Goal: Check status

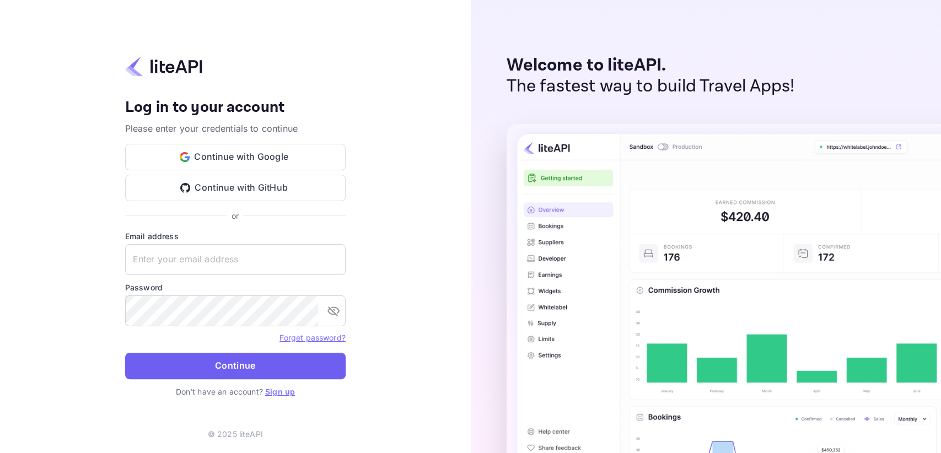
type input "[EMAIL_ADDRESS][DOMAIN_NAME]"
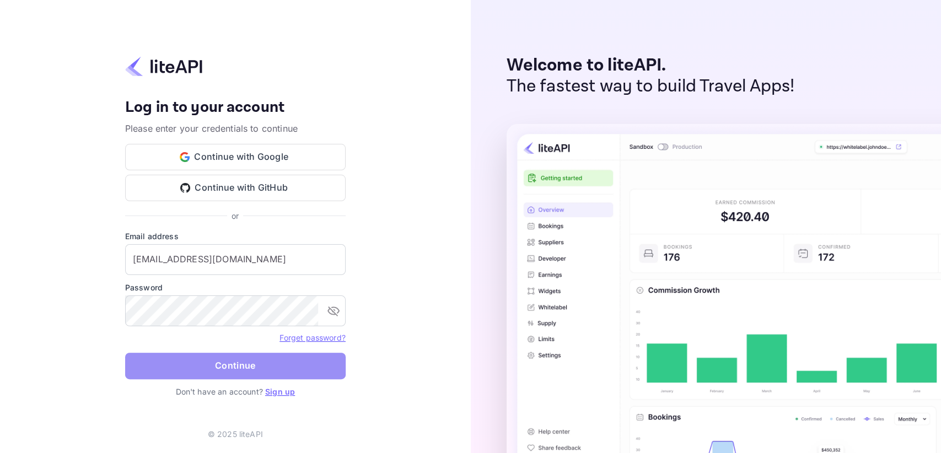
click at [228, 368] on button "Continue" at bounding box center [235, 366] width 221 height 26
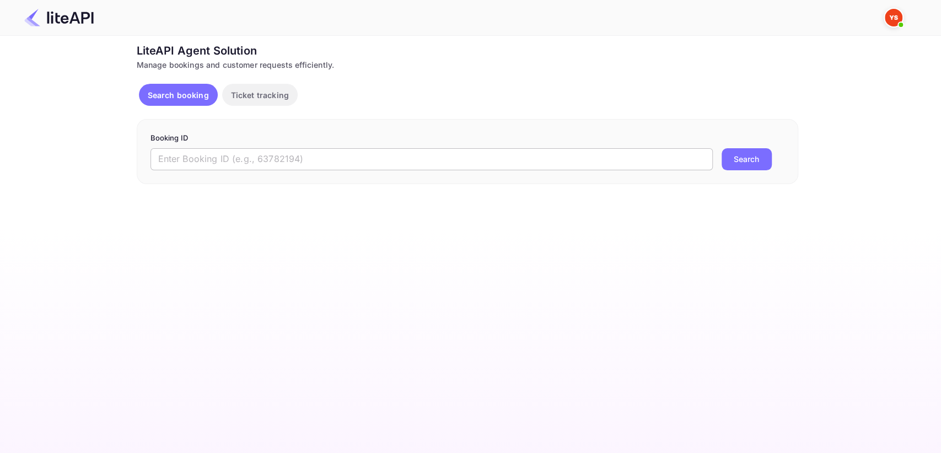
click at [206, 162] on input "text" at bounding box center [432, 159] width 562 height 22
paste input "8985419"
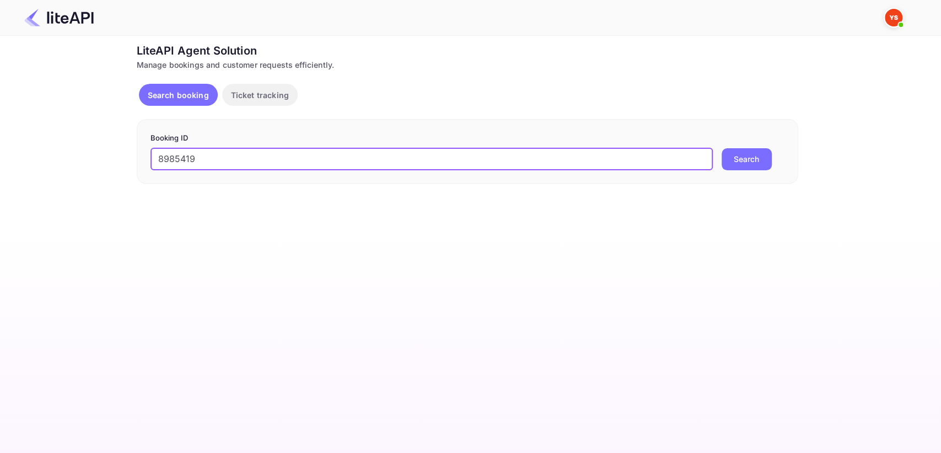
type input "8985419"
click at [738, 152] on button "Search" at bounding box center [747, 159] width 50 height 22
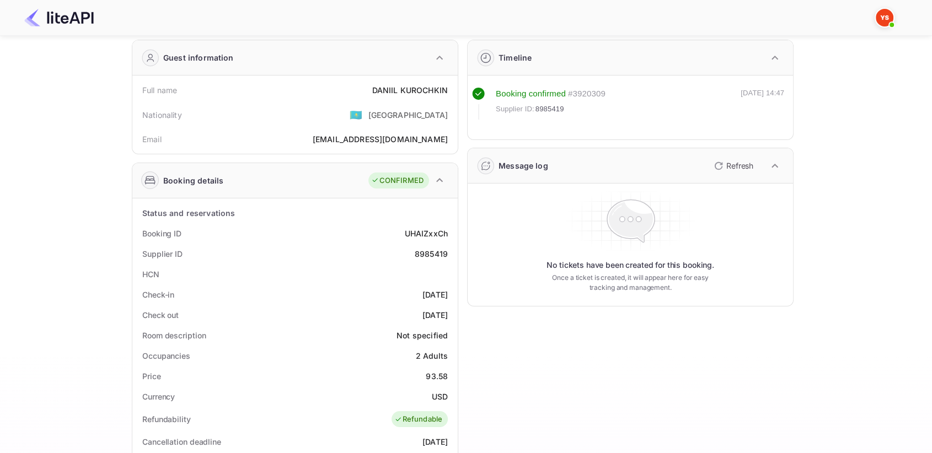
scroll to position [61, 0]
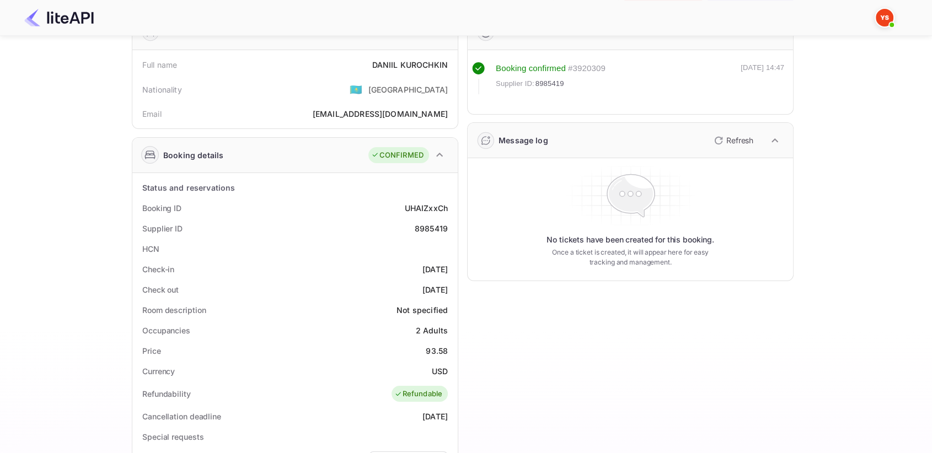
click at [429, 226] on div "8985419" at bounding box center [431, 229] width 33 height 12
copy div "8985419"
drag, startPoint x: 373, startPoint y: 62, endPoint x: 450, endPoint y: 61, distance: 77.2
click at [450, 61] on div "Full name DANIIL KUROCHKIN" at bounding box center [295, 65] width 316 height 20
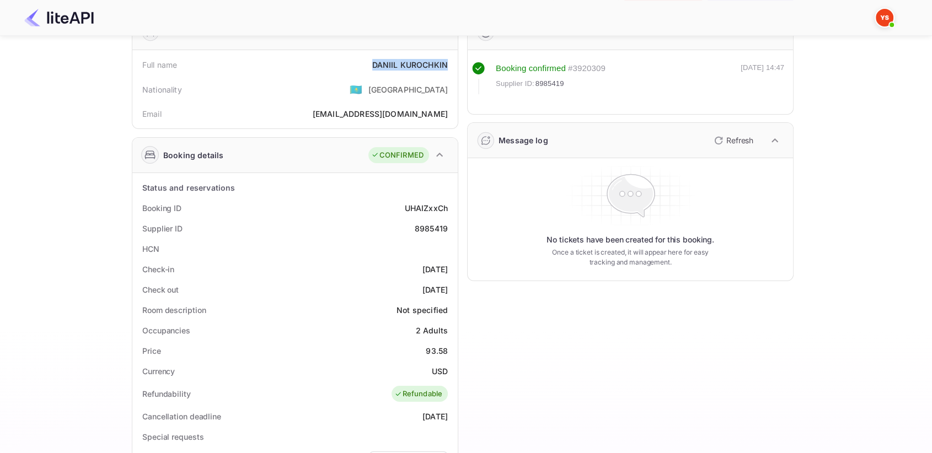
copy div "DANIIL KUROCHKIN"
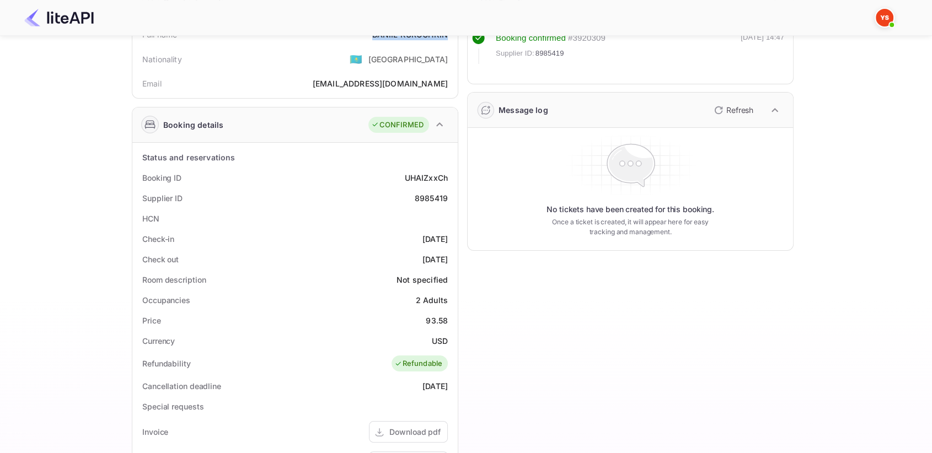
scroll to position [122, 0]
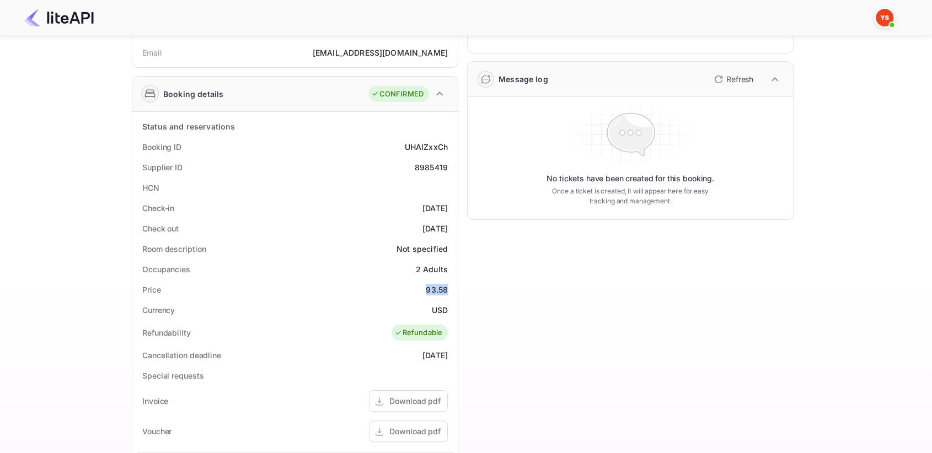
drag, startPoint x: 420, startPoint y: 293, endPoint x: 447, endPoint y: 282, distance: 29.0
click at [447, 282] on div "Price 93.58" at bounding box center [295, 290] width 316 height 20
copy div "93.58"
